Goal: Transaction & Acquisition: Obtain resource

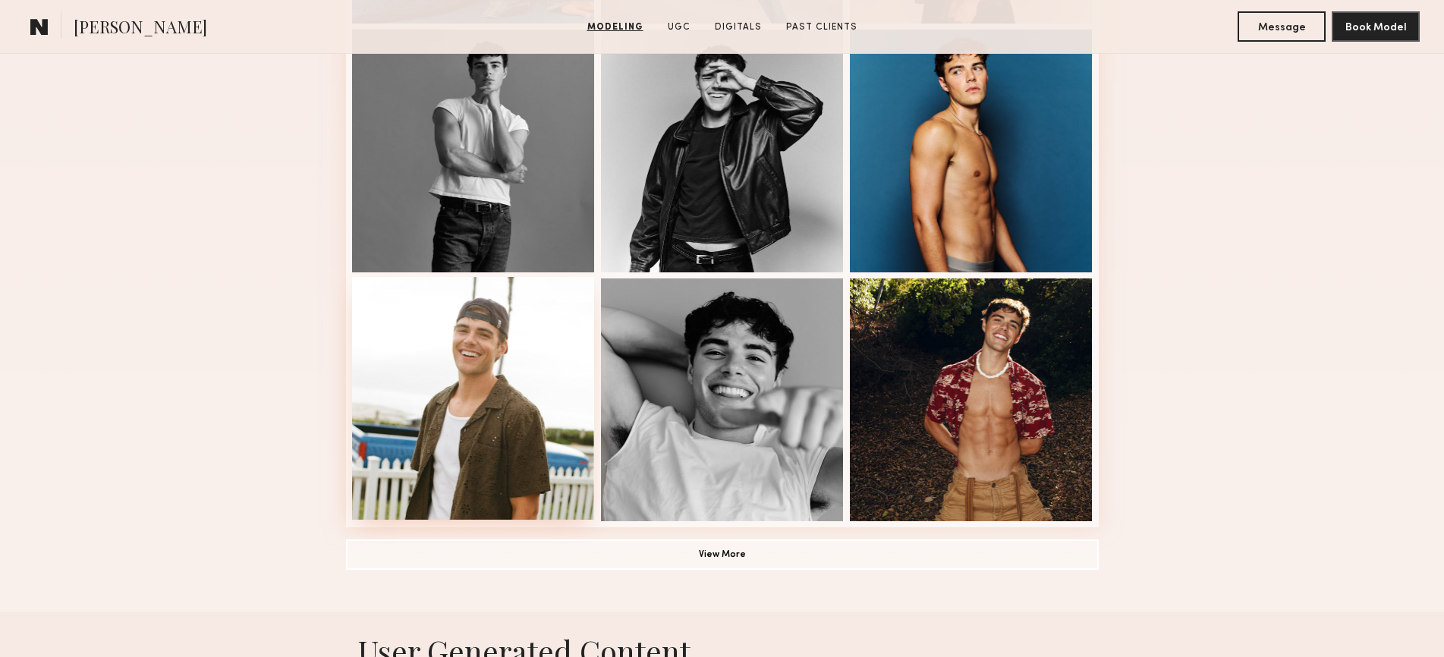
scroll to position [1072, 0]
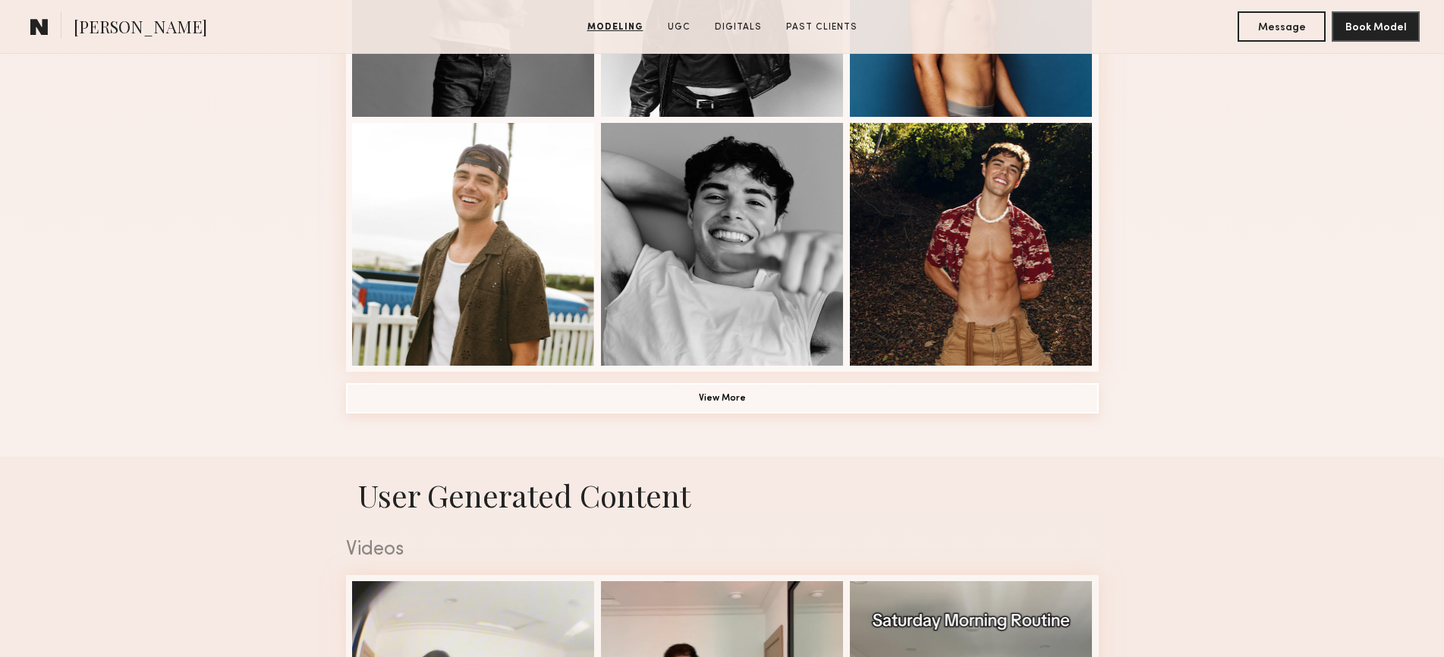
click at [642, 410] on button "View More" at bounding box center [722, 398] width 753 height 30
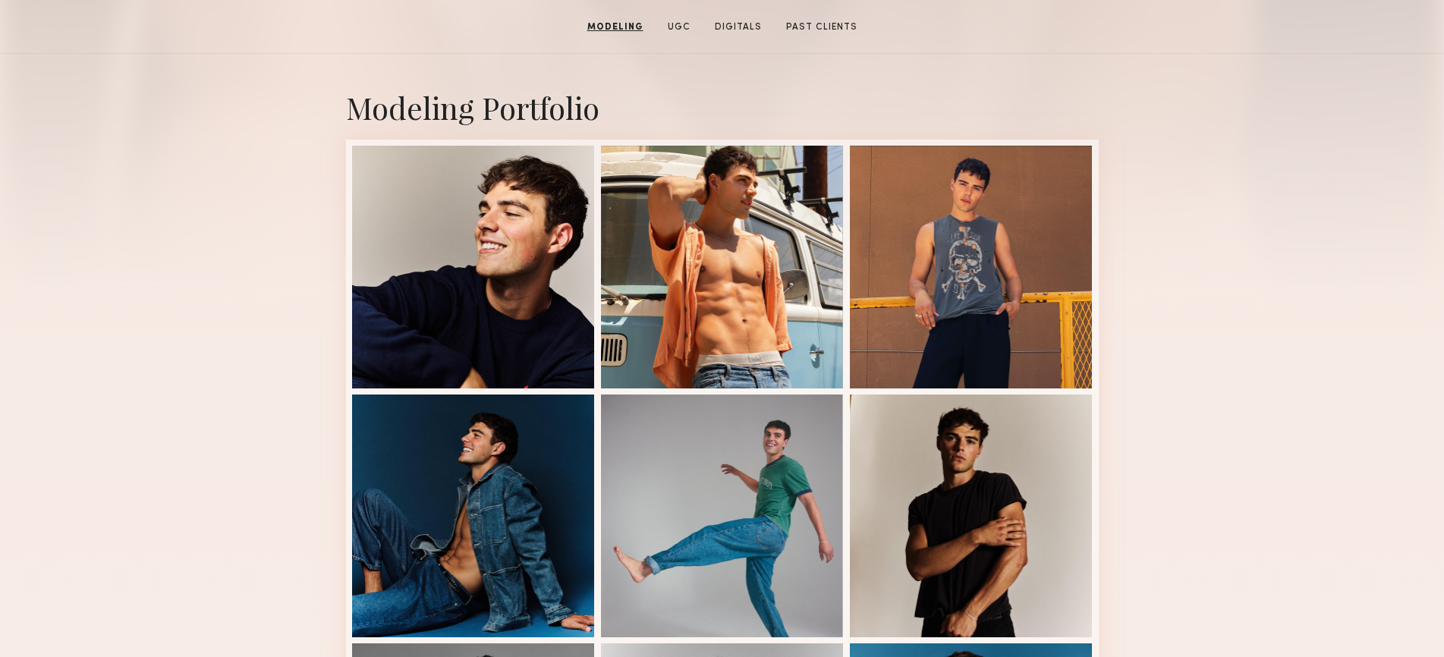
scroll to position [55, 0]
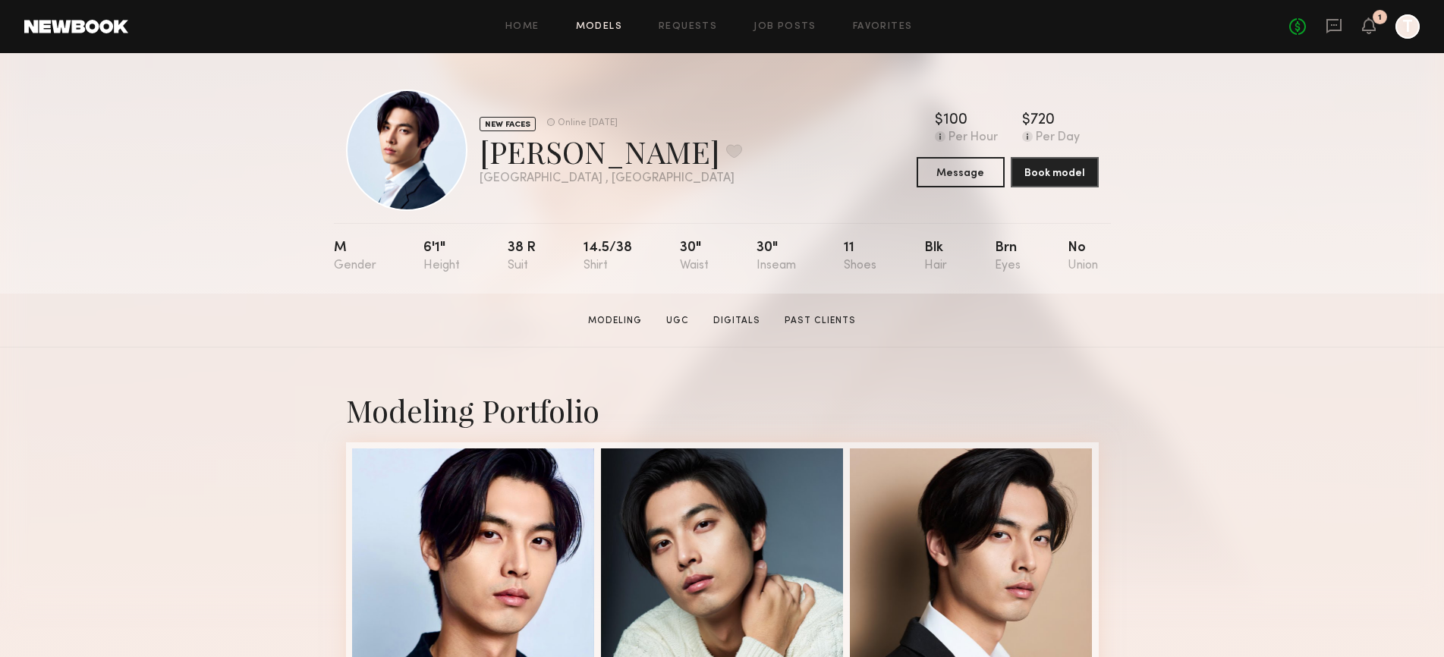
click at [608, 26] on link "Models" at bounding box center [599, 27] width 46 height 10
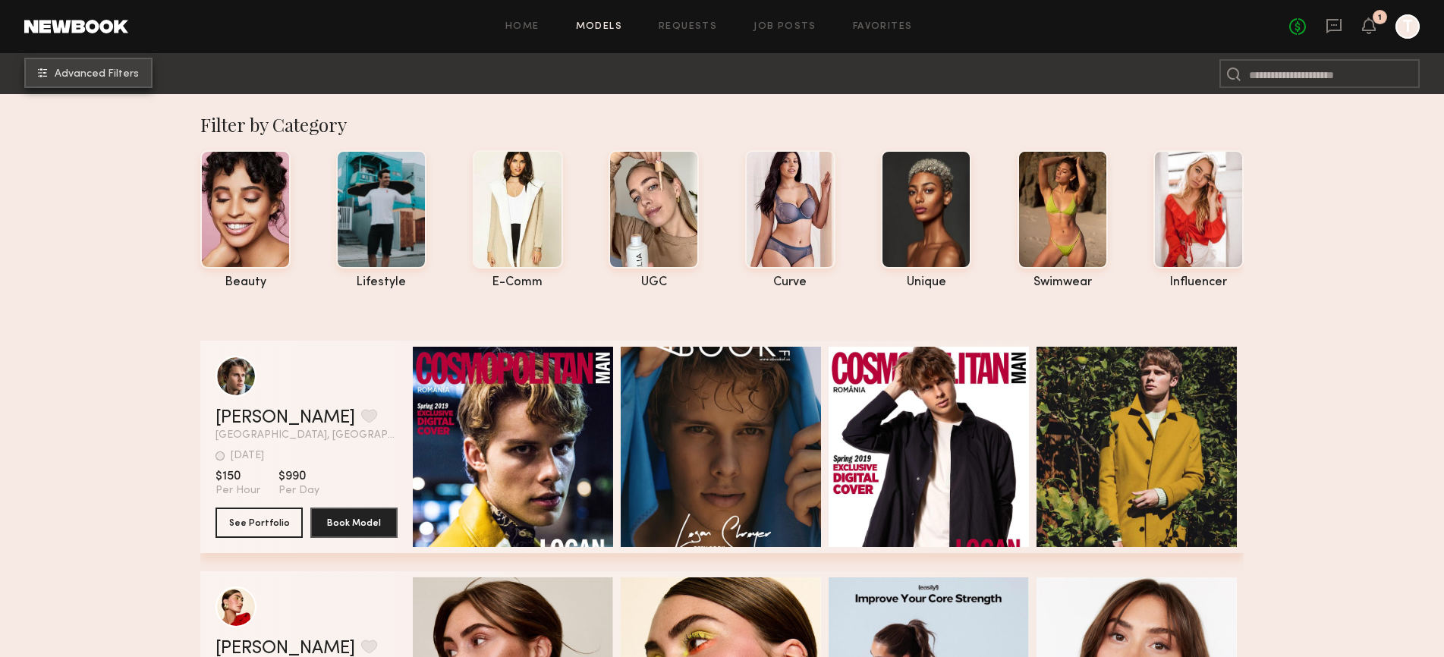
click at [124, 71] on span "Advanced Filters" at bounding box center [97, 74] width 84 height 11
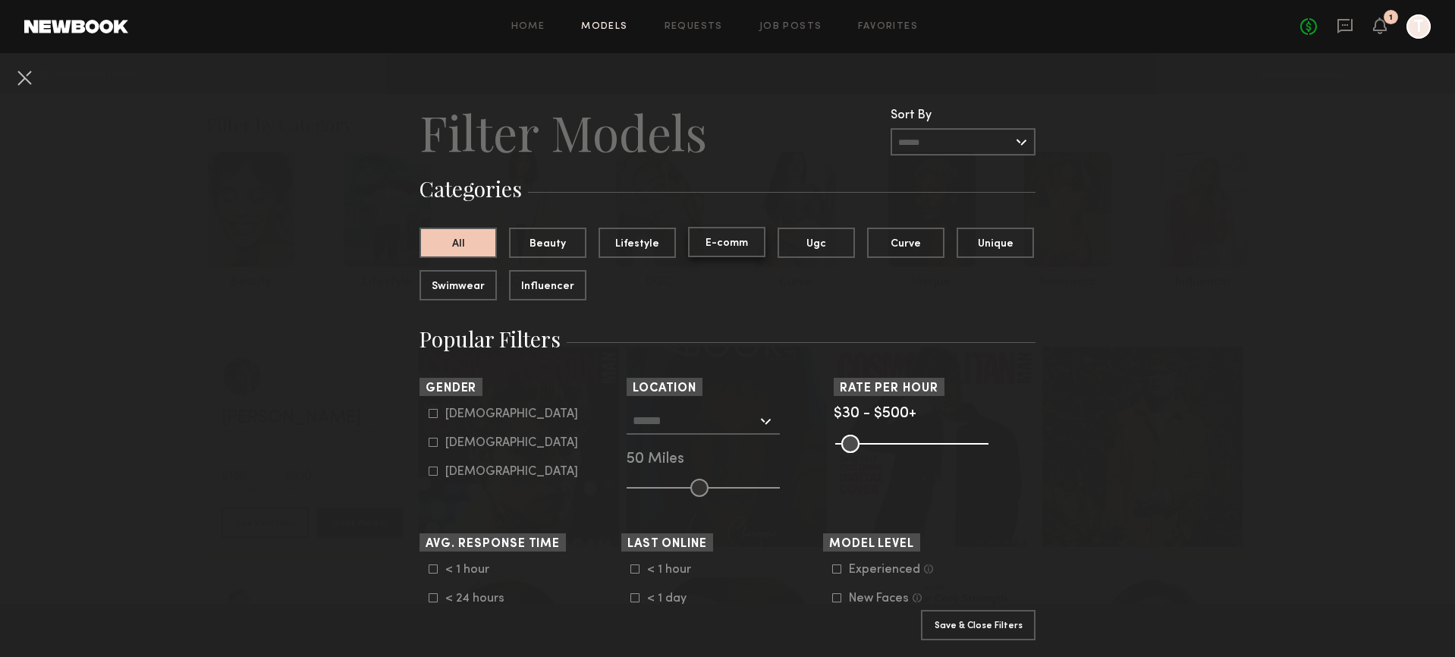
click at [731, 236] on button "E-comm" at bounding box center [726, 242] width 77 height 30
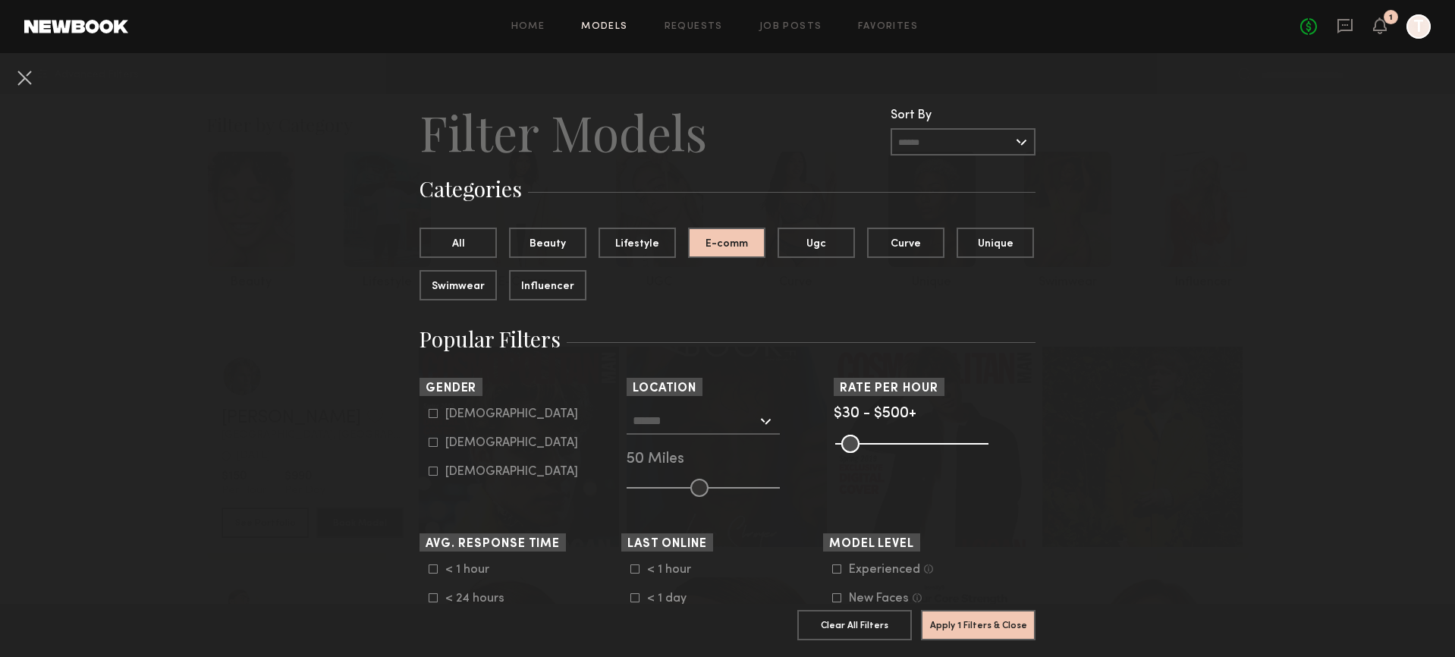
click at [449, 418] on div "Male" at bounding box center [511, 414] width 133 height 9
type input "*"
click at [765, 420] on div at bounding box center [703, 420] width 153 height 27
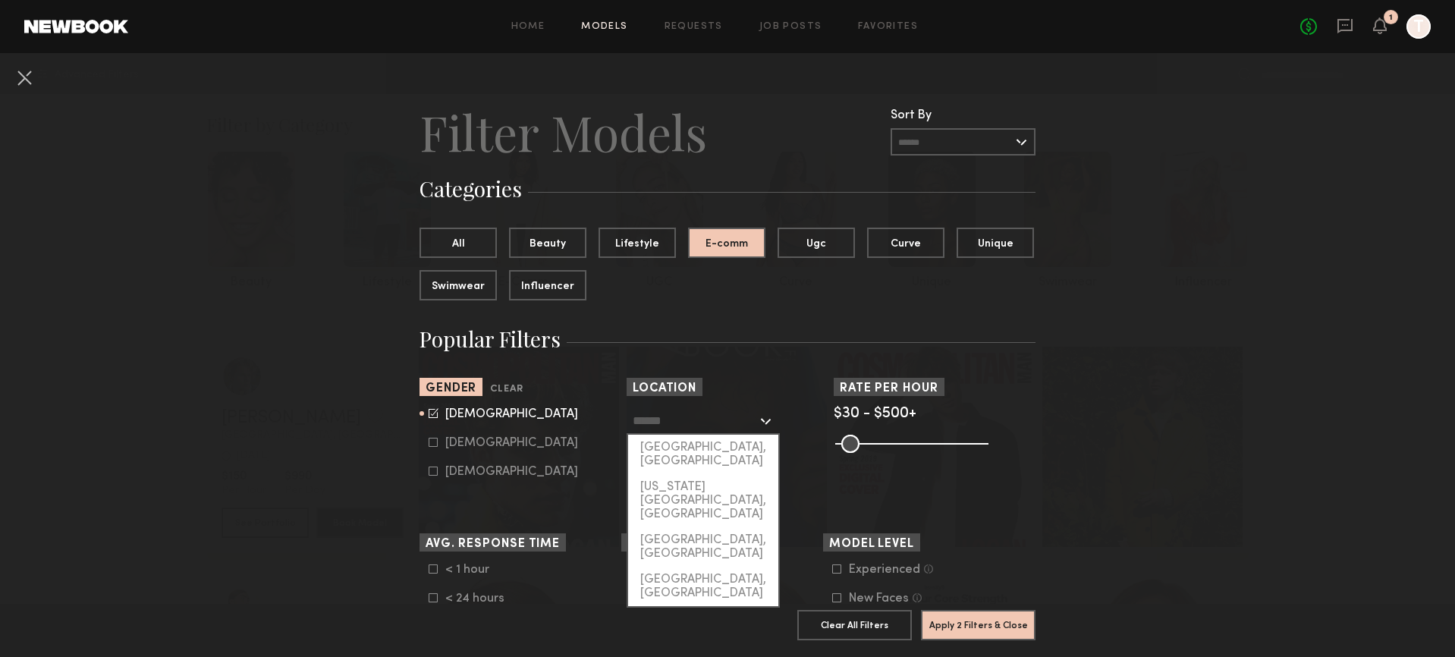
click at [728, 440] on div "[GEOGRAPHIC_DATA], [GEOGRAPHIC_DATA]" at bounding box center [703, 454] width 150 height 39
type input "**********"
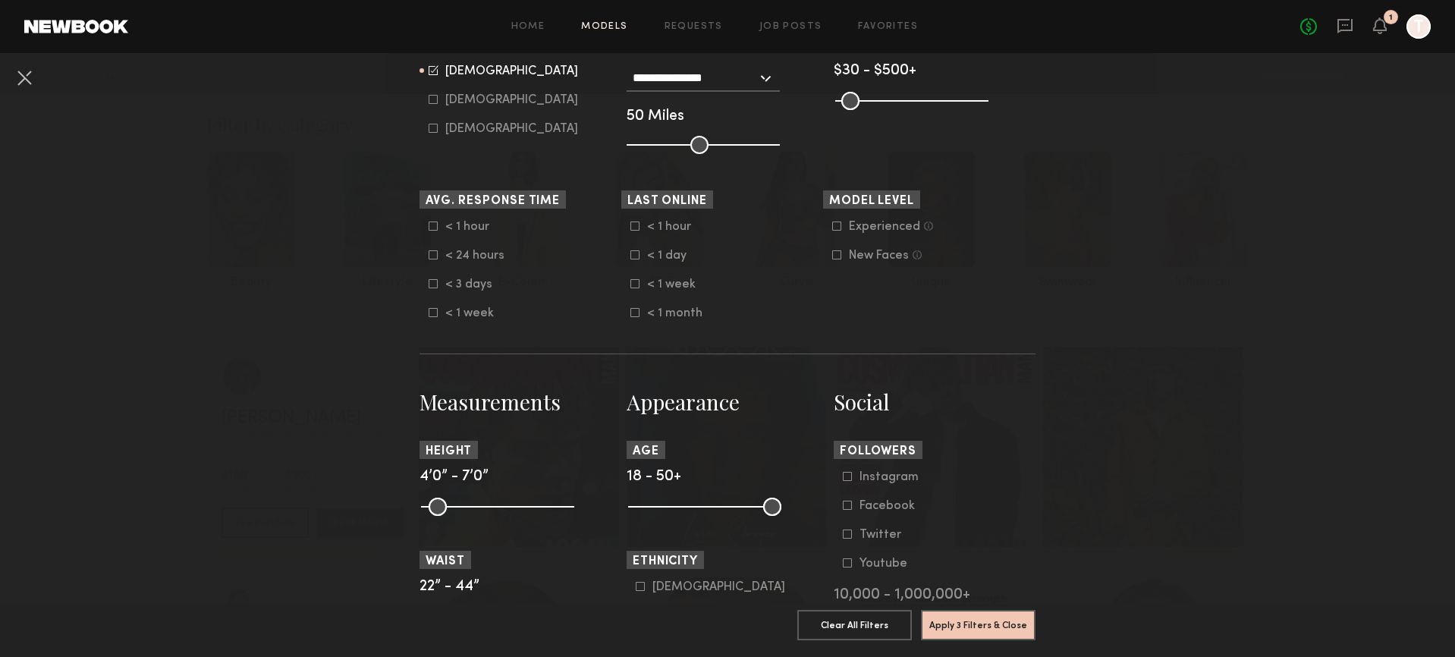
scroll to position [483, 0]
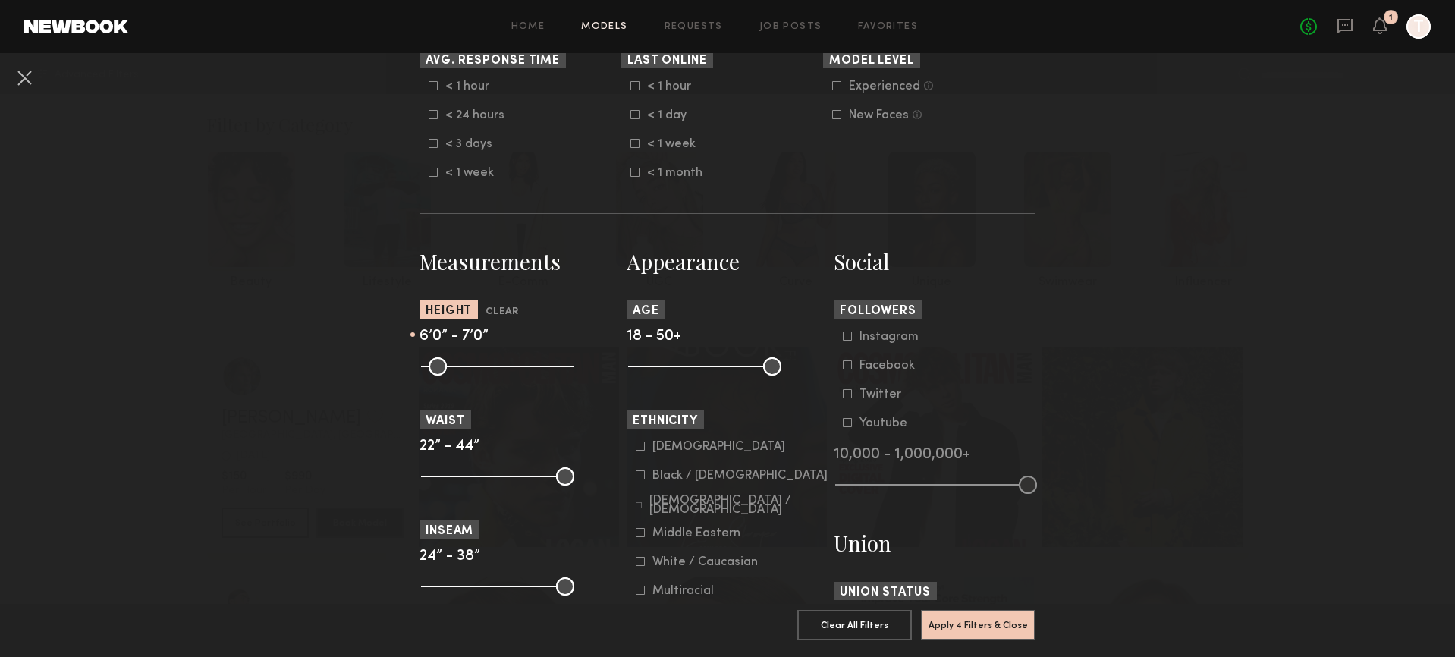
drag, startPoint x: 429, startPoint y: 367, endPoint x: 514, endPoint y: 376, distance: 86.1
type input "**"
click at [514, 376] on input "range" at bounding box center [497, 366] width 153 height 18
drag, startPoint x: 562, startPoint y: 366, endPoint x: 526, endPoint y: 382, distance: 39.1
type input "**"
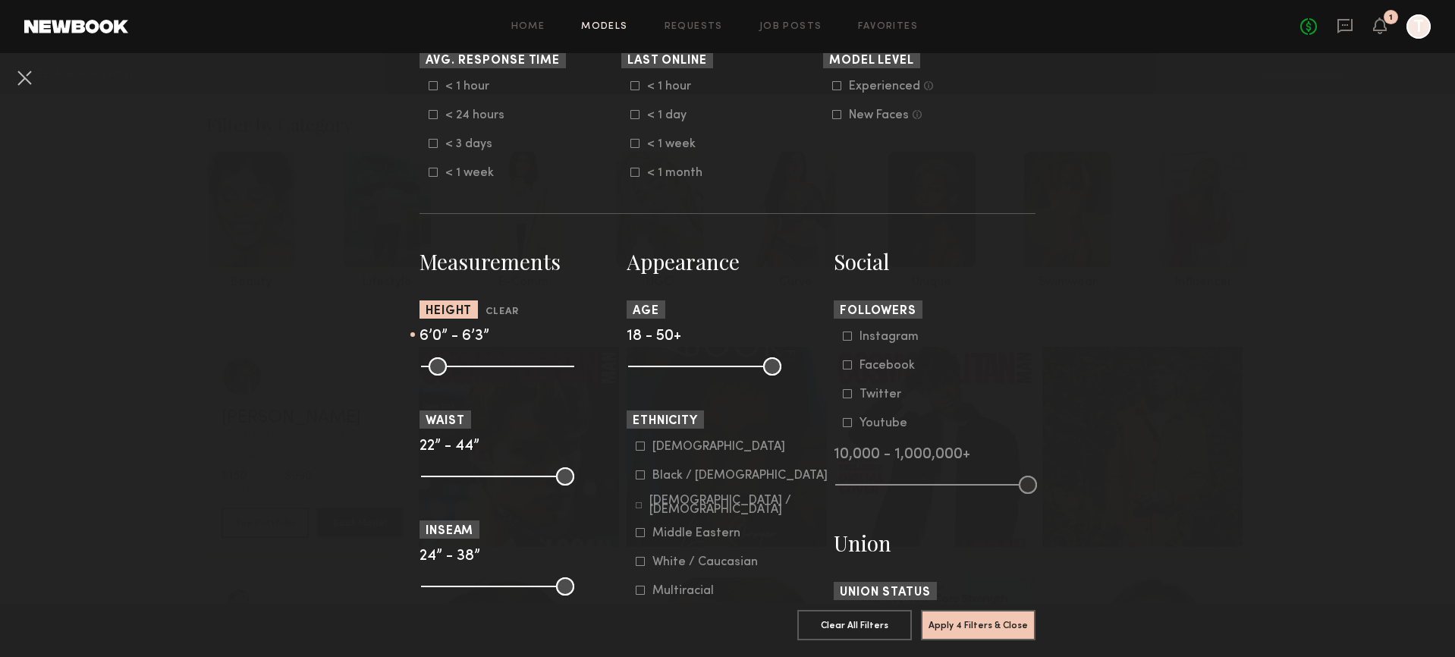
click at [526, 376] on input "range" at bounding box center [497, 366] width 153 height 18
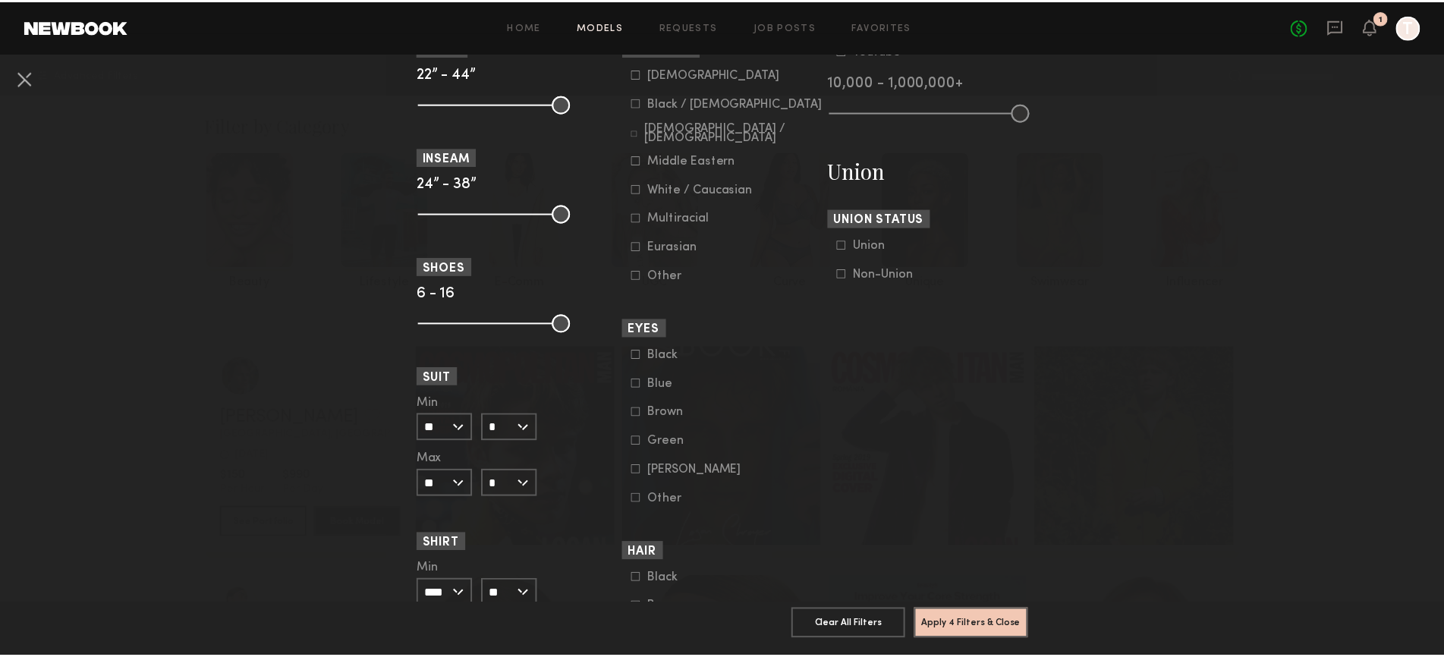
scroll to position [860, 0]
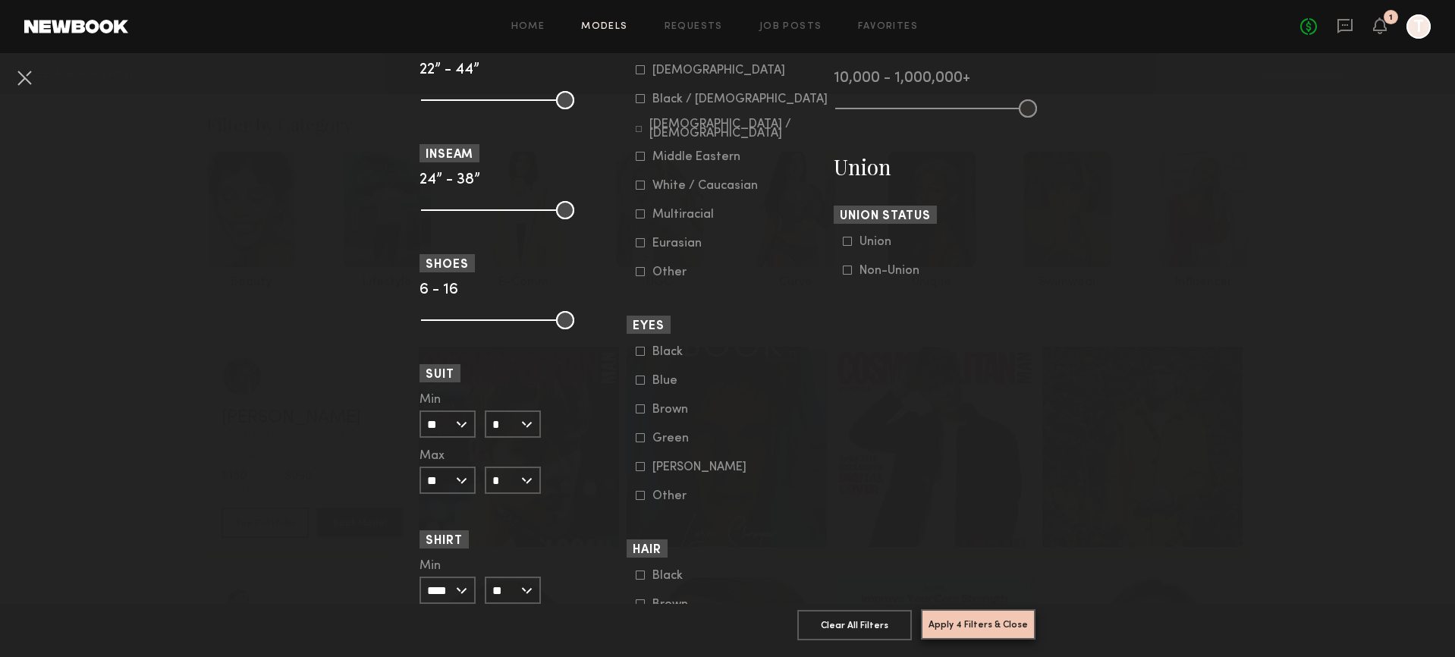
click at [960, 612] on button "Apply 4 Filters & Close" at bounding box center [978, 624] width 115 height 30
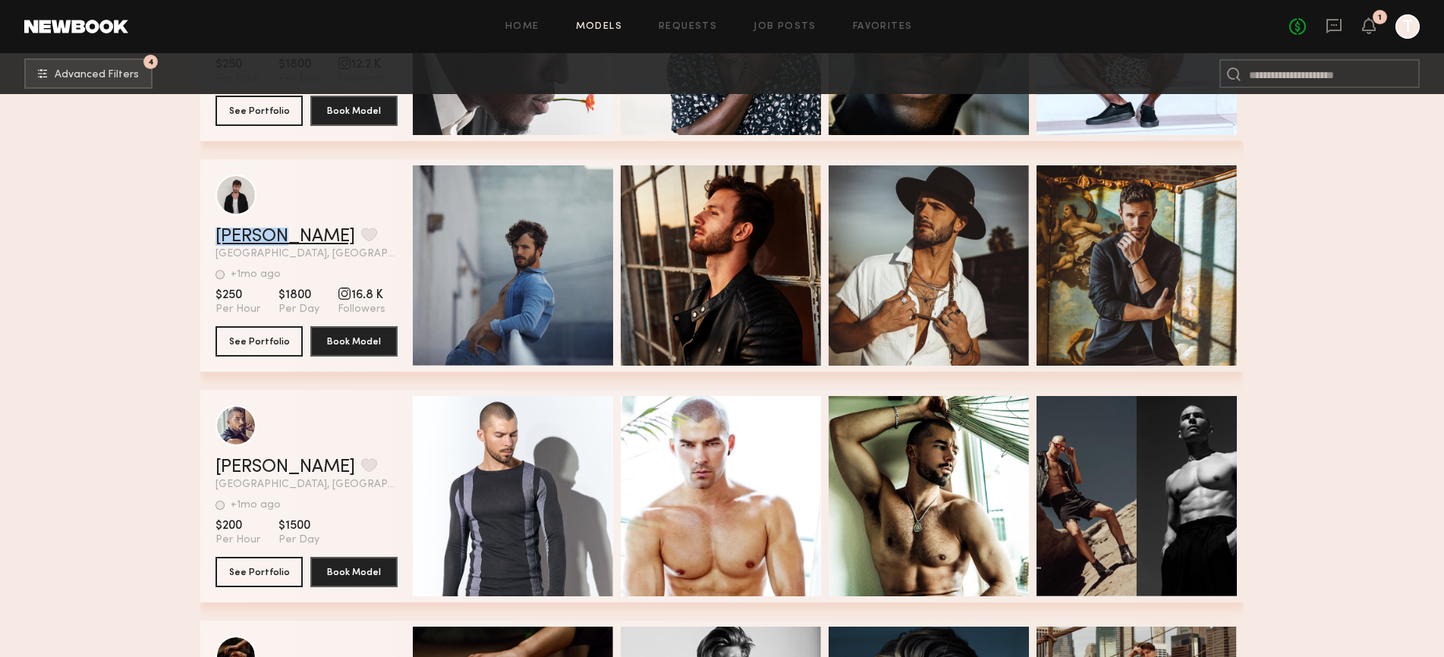
scroll to position [22179, 0]
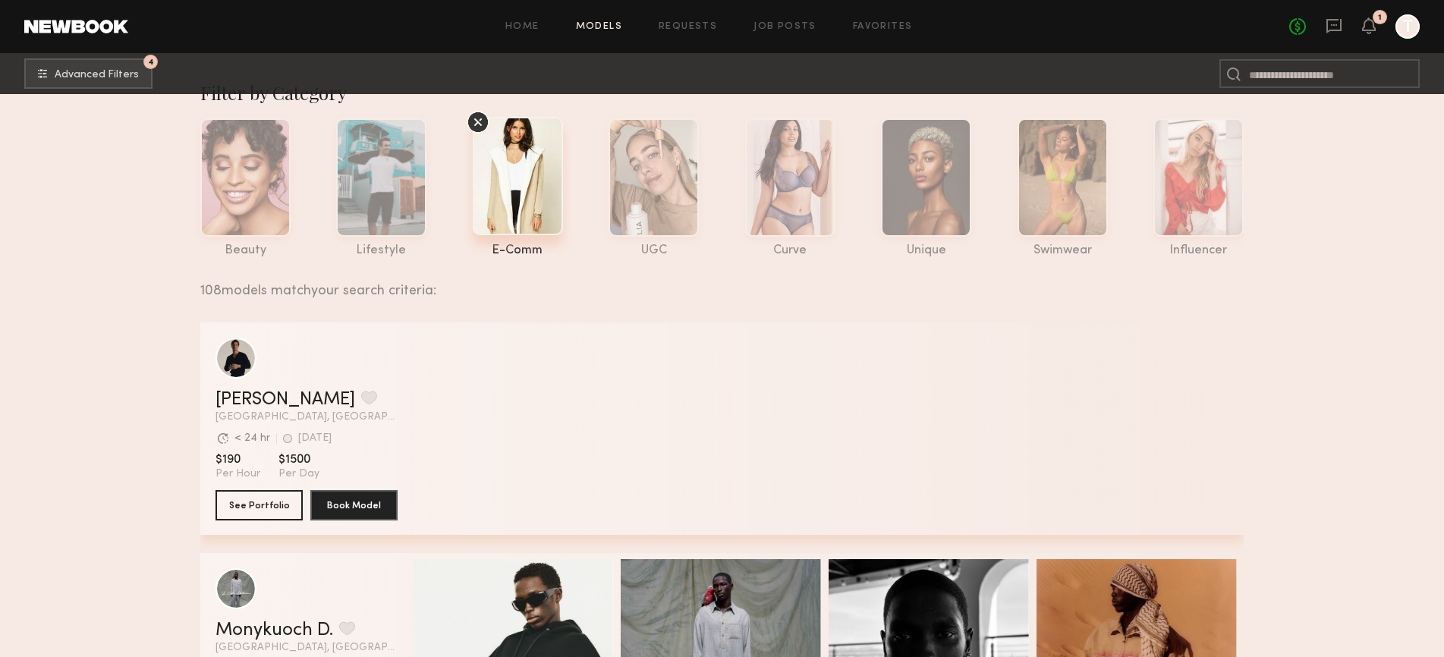
scroll to position [0, 0]
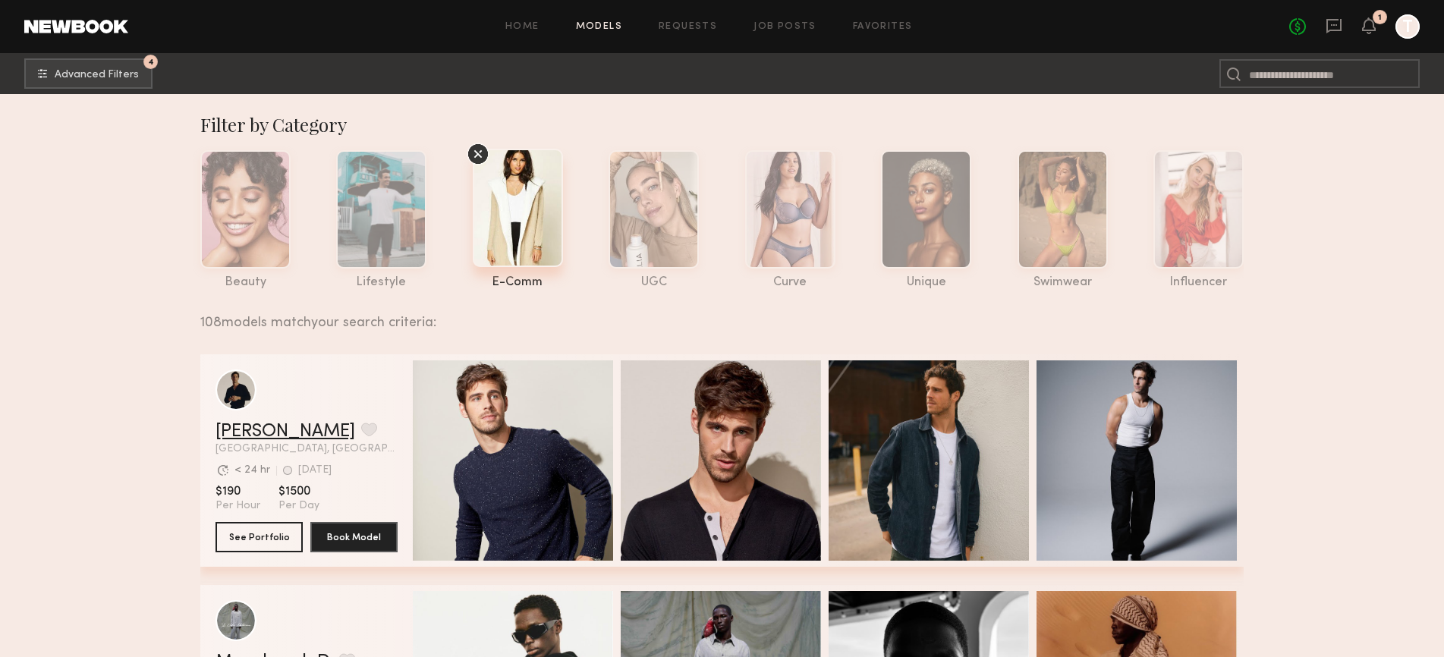
click at [285, 432] on link "Charlie M." at bounding box center [285, 432] width 140 height 18
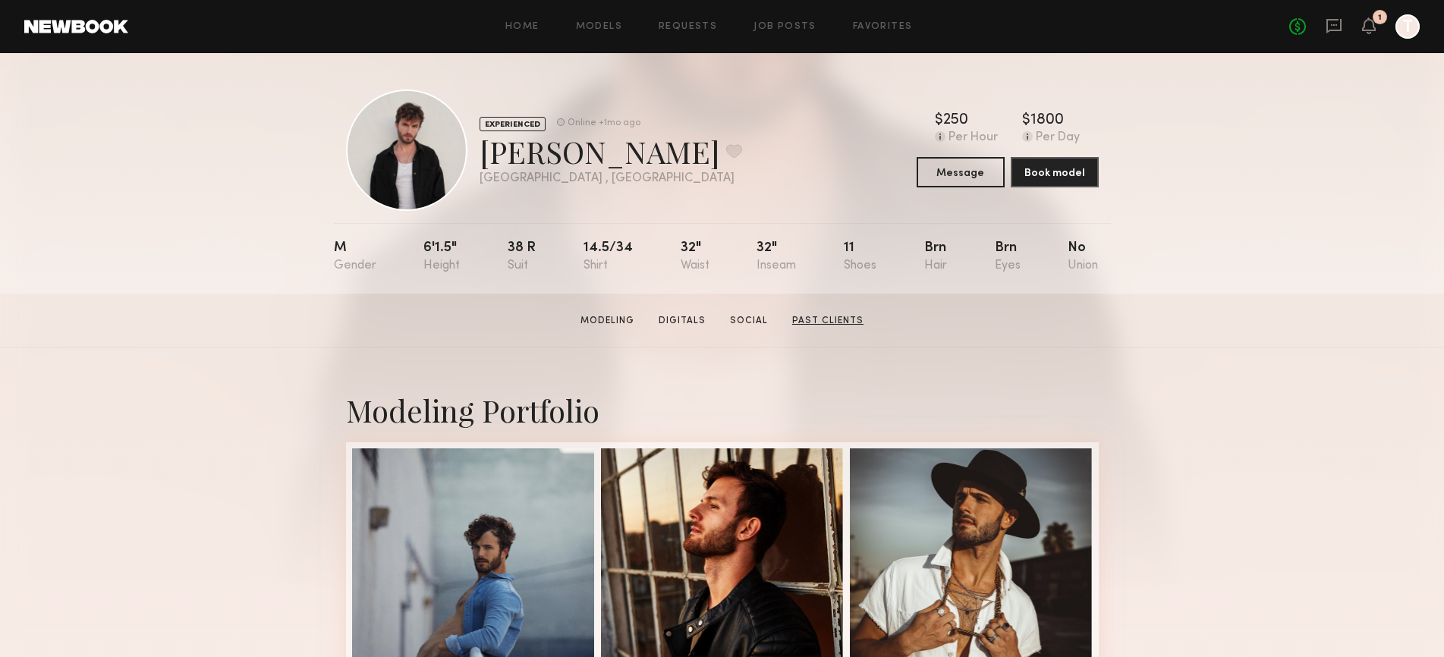
click at [822, 321] on link "Past Clients" at bounding box center [827, 321] width 83 height 14
